Goal: Task Accomplishment & Management: Use online tool/utility

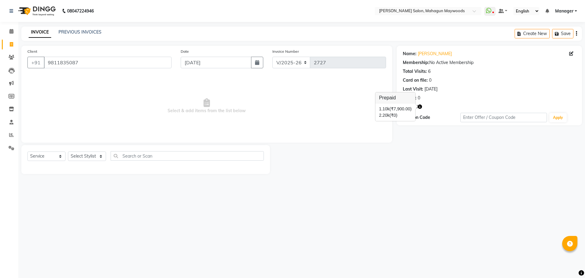
select select "6425"
select select "service"
drag, startPoint x: 0, startPoint y: 0, endPoint x: 85, endPoint y: 156, distance: 178.2
click at [85, 156] on select "Select Stylist Aarti [PERSON_NAME] Manager Pranshant [PERSON_NAME] V Admin" at bounding box center [87, 156] width 38 height 9
click at [80, 156] on select "Select Stylist Aarti [PERSON_NAME] Manager Pranshant [PERSON_NAME] V Admin" at bounding box center [87, 156] width 38 height 9
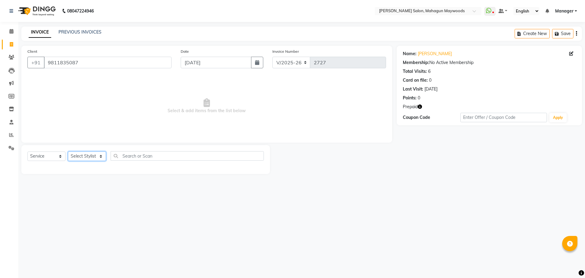
select select "83791"
click at [68, 152] on select "Select Stylist Aarti [PERSON_NAME] Manager Pranshant [PERSON_NAME] V Admin" at bounding box center [87, 156] width 38 height 9
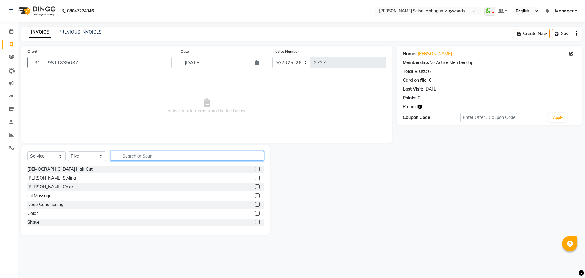
click at [127, 152] on input "text" at bounding box center [187, 155] width 153 height 9
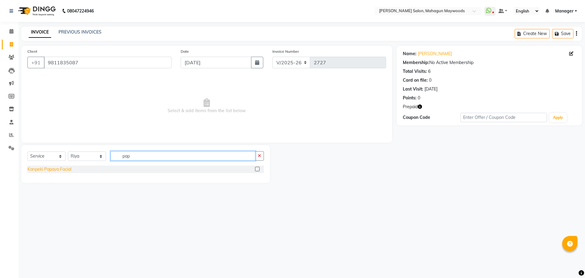
type input "pap"
click at [63, 170] on div "Kanpeki Papaya Facial" at bounding box center [49, 169] width 44 height 6
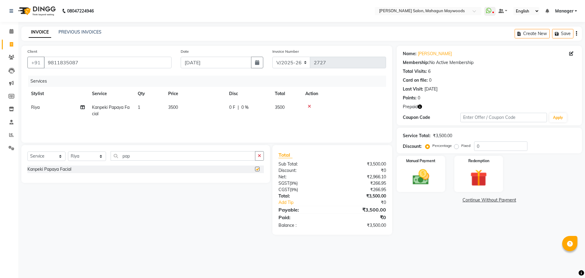
checkbox input "false"
click at [138, 156] on input "pap" at bounding box center [183, 155] width 145 height 9
type input "p"
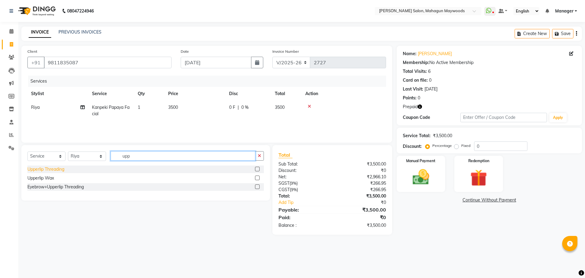
type input "upp"
click at [51, 168] on div "Upperlip Threading" at bounding box center [45, 169] width 37 height 6
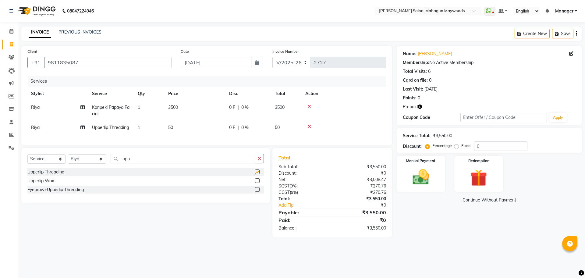
checkbox input "false"
click at [141, 163] on input "upp" at bounding box center [183, 158] width 145 height 9
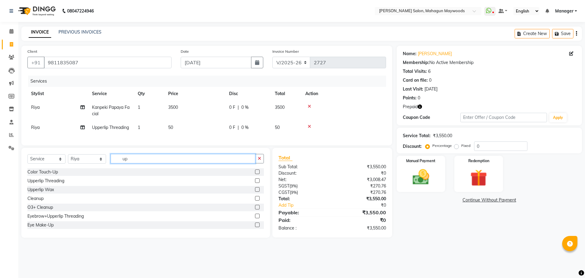
type input "u"
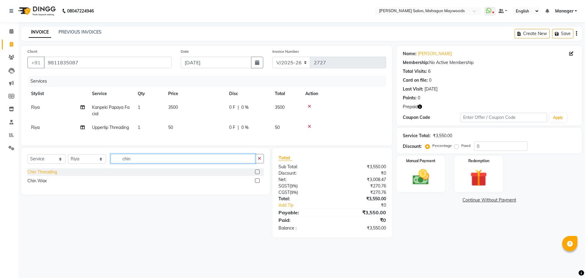
type input "chin"
click at [37, 175] on div "Chin Threading" at bounding box center [42, 172] width 30 height 6
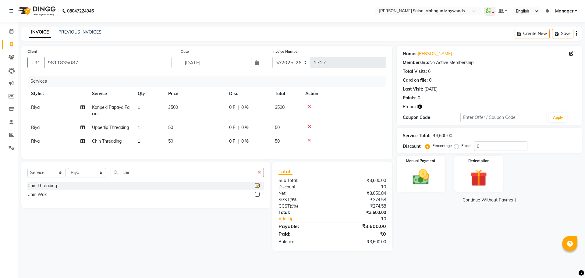
checkbox input "false"
click at [467, 179] on img at bounding box center [479, 178] width 28 height 22
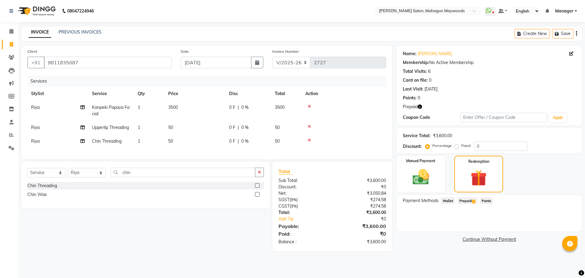
click at [466, 198] on span "Prepaid 2" at bounding box center [468, 200] width 20 height 7
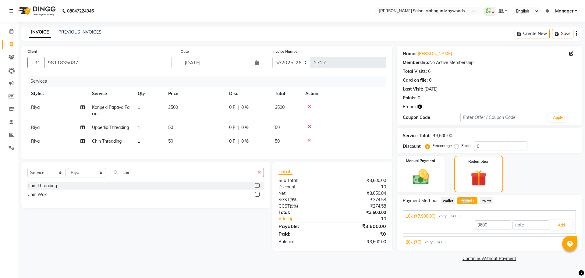
click at [464, 200] on span "Prepaid 2" at bounding box center [468, 200] width 20 height 7
click at [562, 223] on button "Add" at bounding box center [562, 225] width 22 height 10
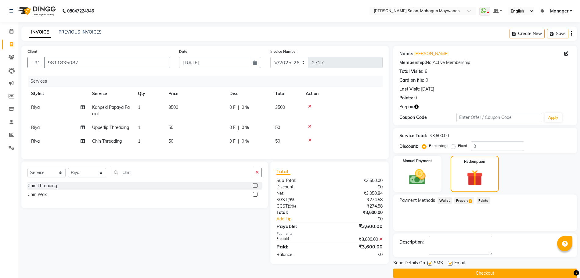
click at [507, 273] on button "Checkout" at bounding box center [485, 273] width 184 height 9
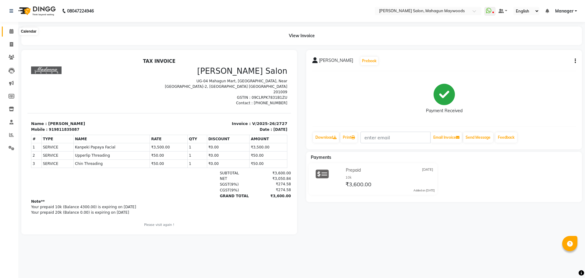
click at [9, 32] on icon at bounding box center [11, 31] width 4 height 5
